Goal: Find specific page/section: Find specific page/section

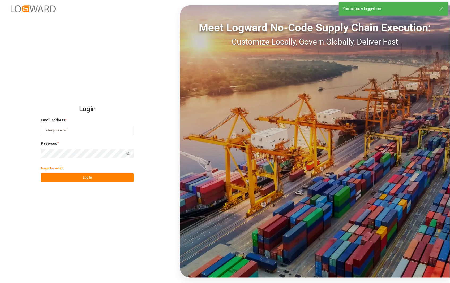
type input "[PERSON_NAME][EMAIL_ADDRESS][DOMAIN_NAME]"
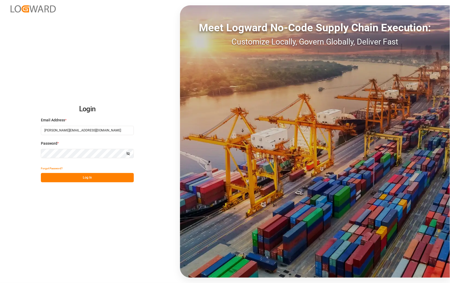
click at [88, 180] on button "Log In" at bounding box center [87, 177] width 93 height 9
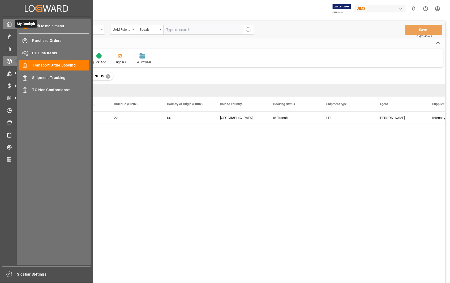
click at [11, 23] on icon at bounding box center [9, 24] width 4 height 5
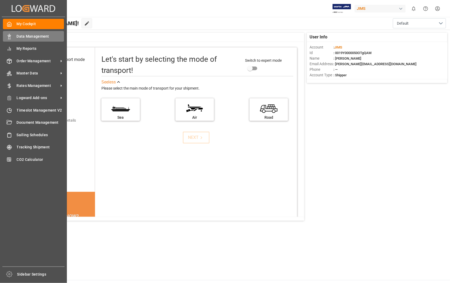
click at [41, 34] on span "Data Management" at bounding box center [40, 37] width 47 height 6
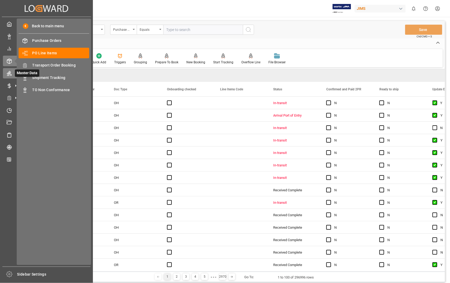
click at [10, 73] on icon at bounding box center [9, 73] width 5 height 5
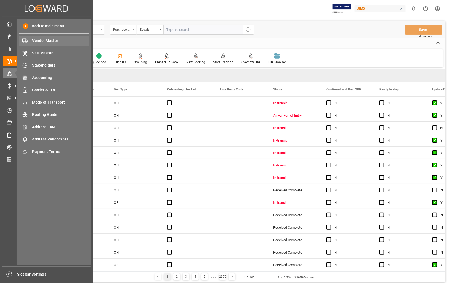
click at [53, 39] on span "Vendor Master" at bounding box center [60, 41] width 57 height 6
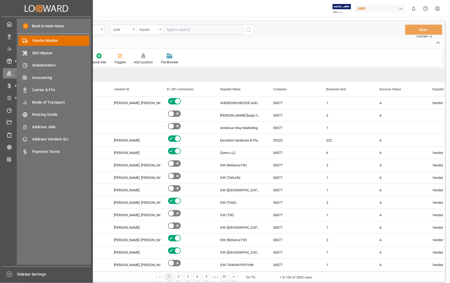
click at [47, 39] on span "Vendor Master" at bounding box center [60, 41] width 57 height 6
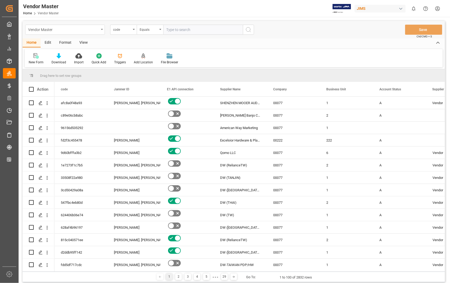
click at [101, 29] on icon "open menu" at bounding box center [102, 29] width 2 height 1
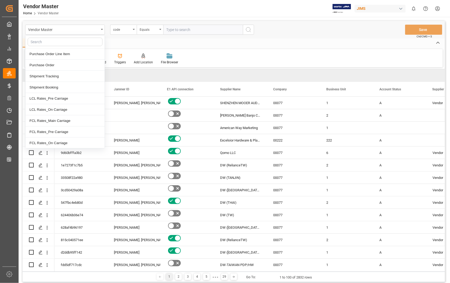
click at [136, 44] on div "Home Edit Format View" at bounding box center [234, 42] width 422 height 9
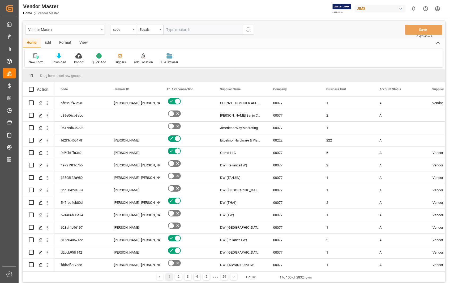
click at [82, 42] on div "View" at bounding box center [83, 42] width 16 height 9
click at [32, 59] on div "Default" at bounding box center [34, 59] width 18 height 12
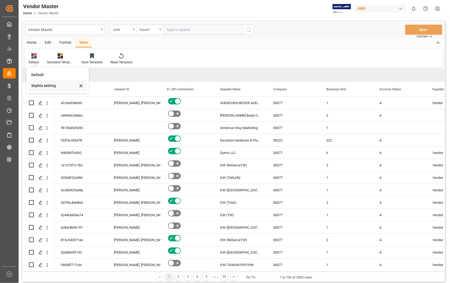
click at [39, 85] on div "Sophia setting" at bounding box center [54, 86] width 46 height 6
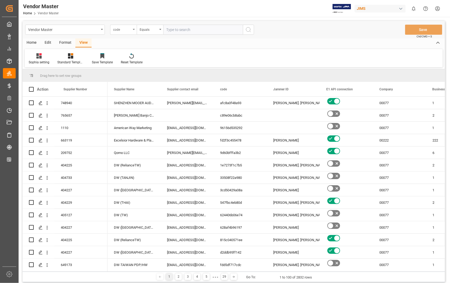
click at [133, 29] on icon "open menu" at bounding box center [134, 29] width 2 height 1
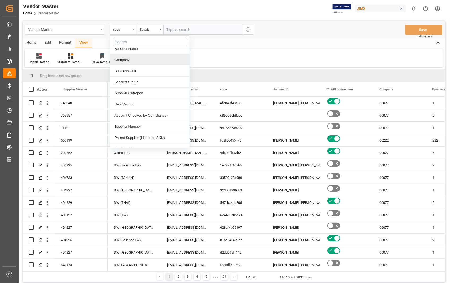
scroll to position [59, 0]
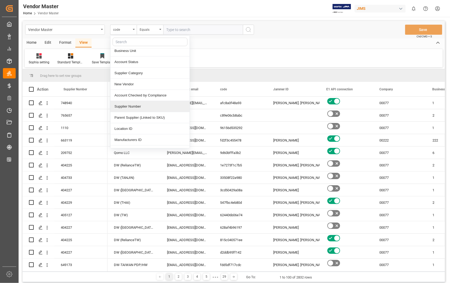
click at [129, 106] on div "Supplier Number" at bounding box center [149, 106] width 79 height 11
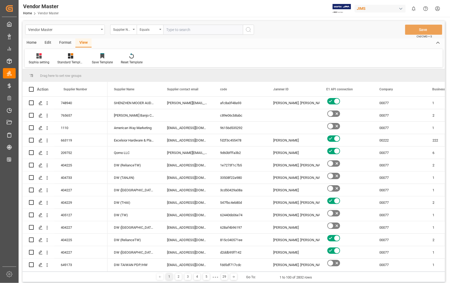
click at [193, 31] on input "text" at bounding box center [203, 30] width 80 height 10
paste input "398672"
type input "398672"
click at [247, 28] on icon "search button" at bounding box center [248, 30] width 6 height 6
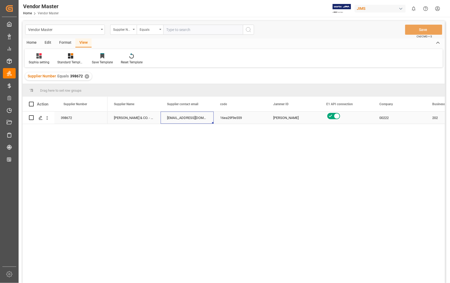
click at [173, 117] on div "[EMAIL_ADDRESS][DOMAIN_NAME];[EMAIL_ADDRESS][DOMAIN_NAME]; [EMAIL_ADDRESS][DOMA…" at bounding box center [186, 118] width 53 height 12
